Goal: Task Accomplishment & Management: Manage account settings

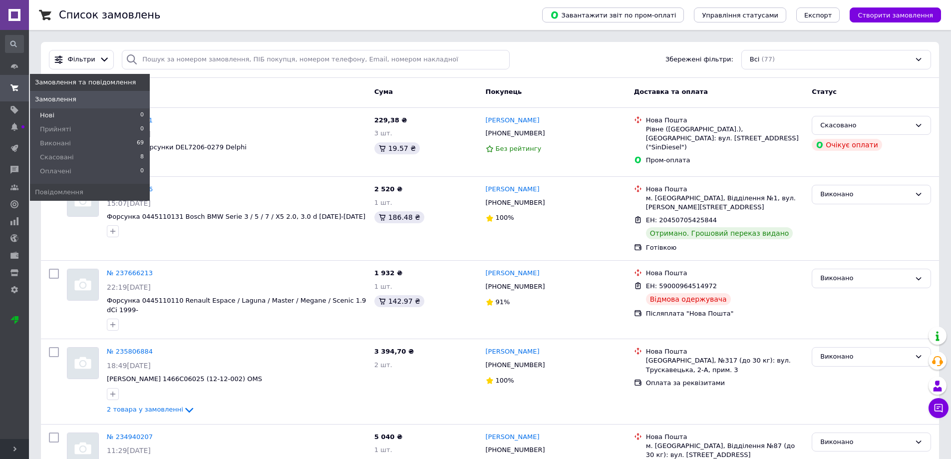
click at [50, 116] on span "Нові" at bounding box center [47, 115] width 14 height 9
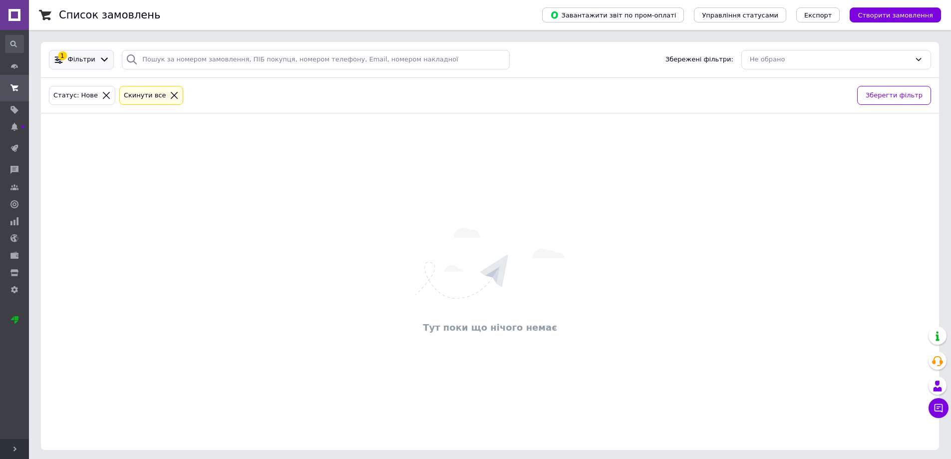
click at [99, 55] on icon at bounding box center [104, 59] width 10 height 10
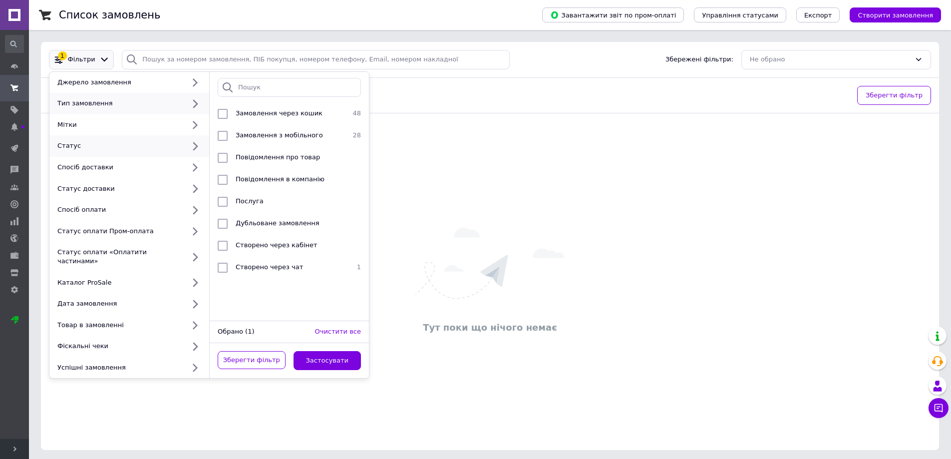
click at [73, 145] on div "Статус" at bounding box center [118, 145] width 131 height 9
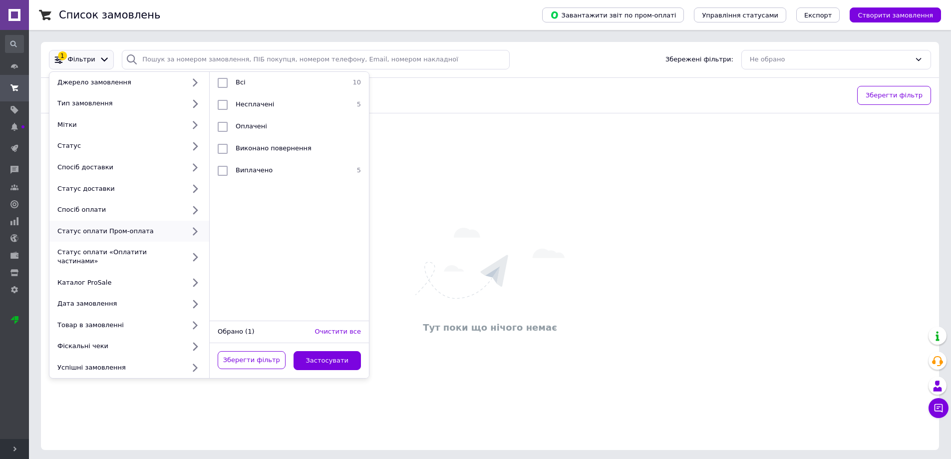
click at [92, 55] on div "Фільтри" at bounding box center [81, 59] width 31 height 9
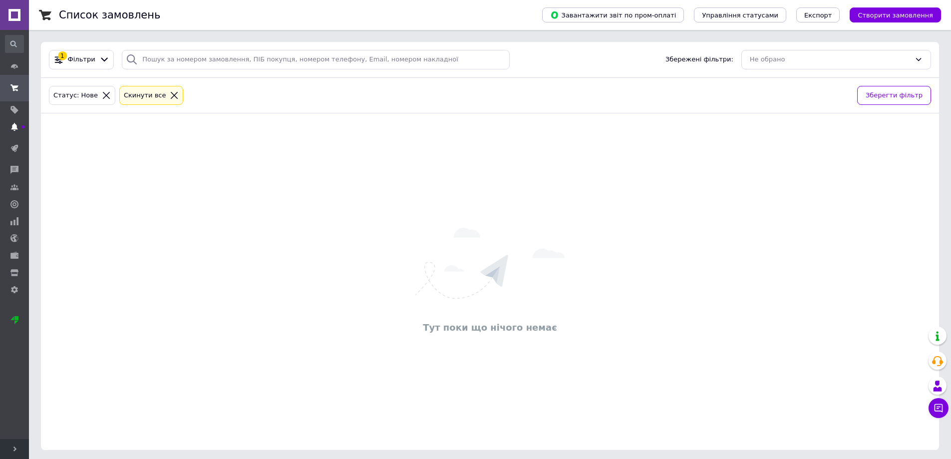
click at [13, 123] on icon at bounding box center [14, 127] width 8 height 8
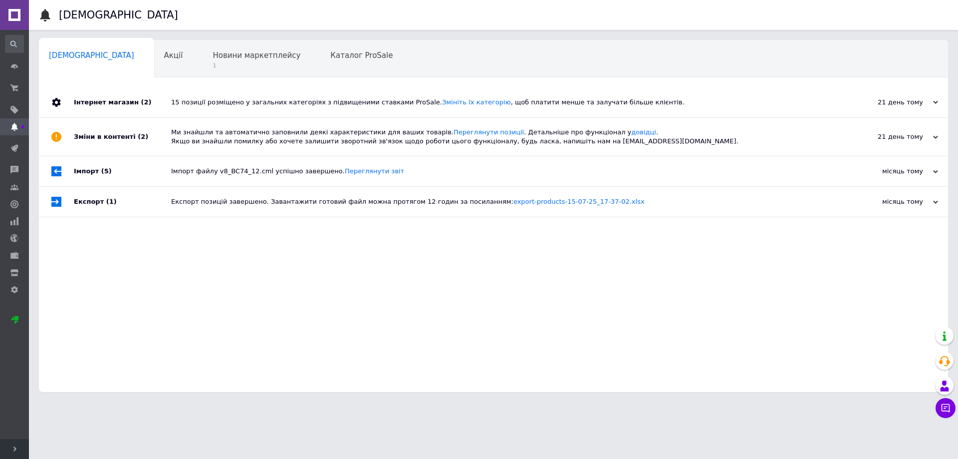
click at [104, 138] on div "Зміни в контенті (2)" at bounding box center [122, 137] width 97 height 38
